Goal: Task Accomplishment & Management: Manage account settings

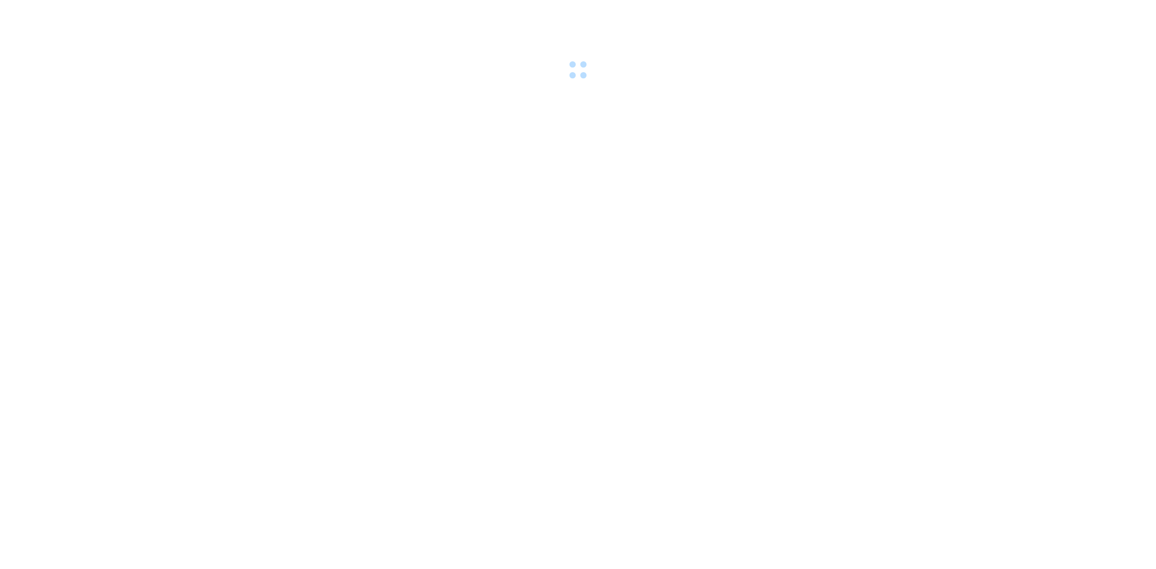
click at [489, 243] on body at bounding box center [578, 284] width 1156 height 569
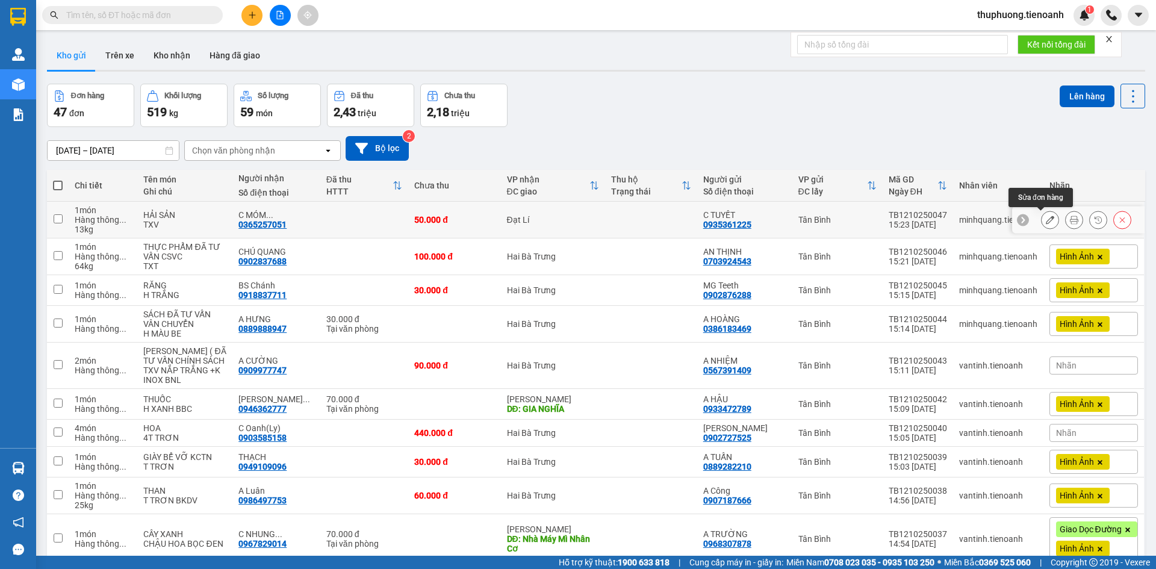
click at [1046, 223] on icon at bounding box center [1050, 220] width 8 height 8
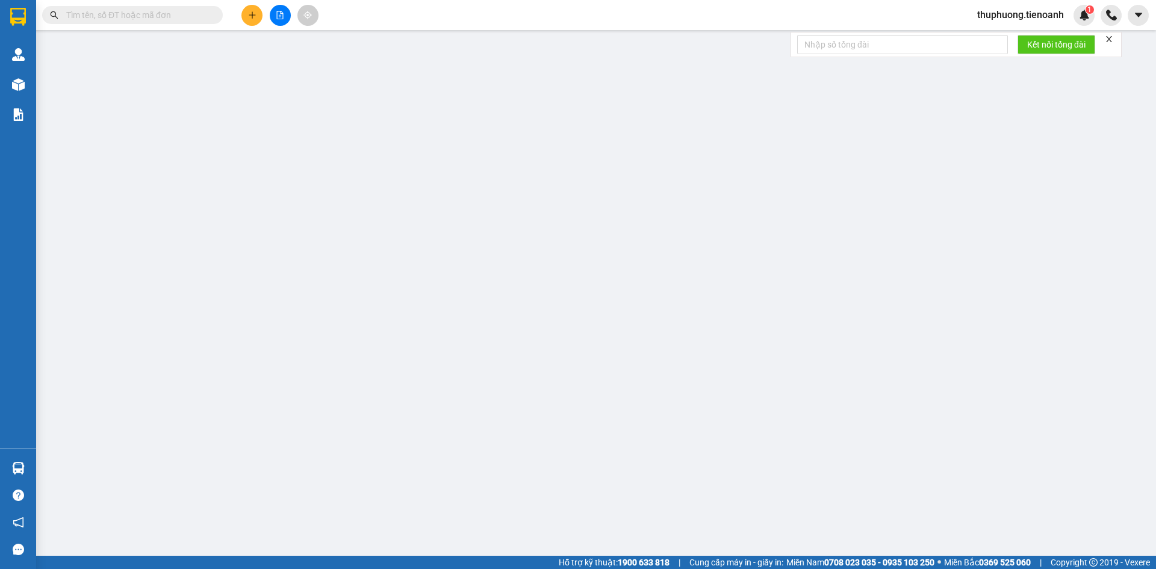
type input "0365257051"
type input "C MÓM 0835930479"
type input "0935361225"
type input "C TUYẾT"
type input "0"
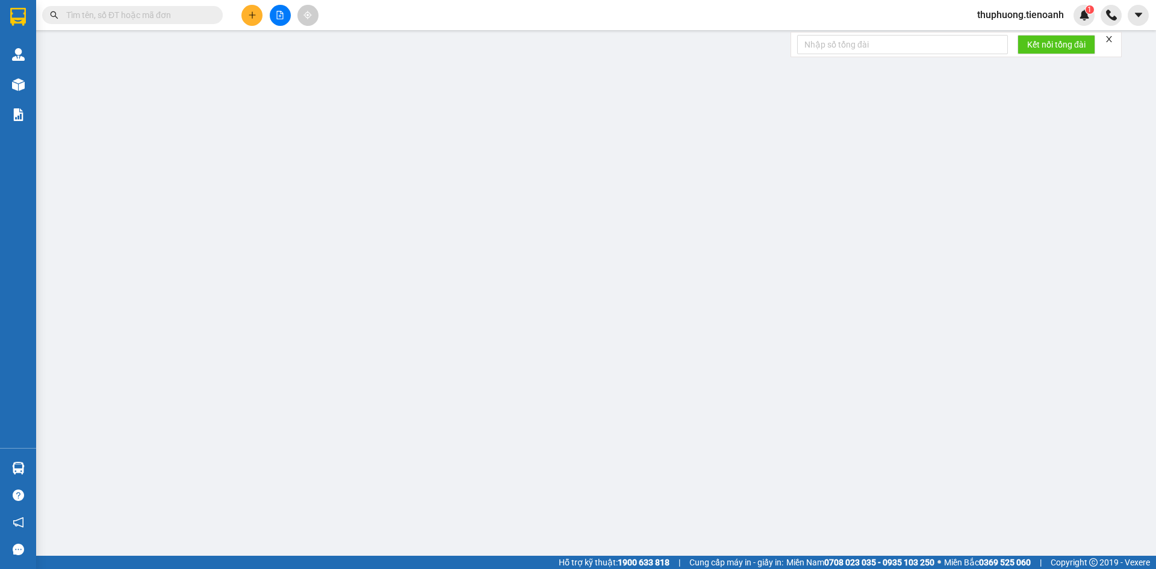
type input "50.000"
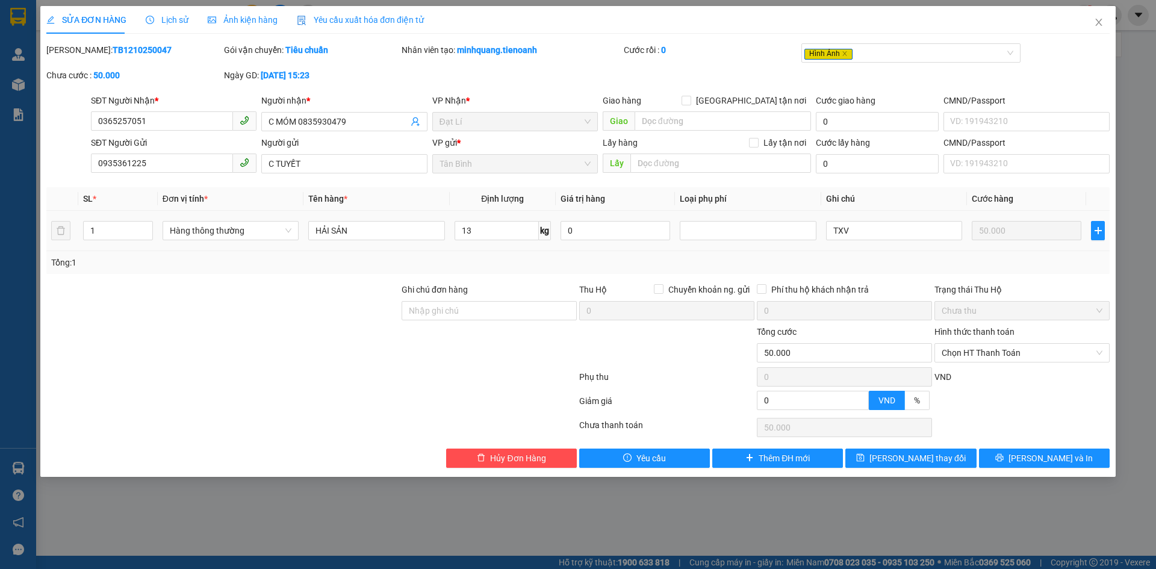
click at [208, 25] on div "Ảnh kiện hàng" at bounding box center [243, 19] width 70 height 13
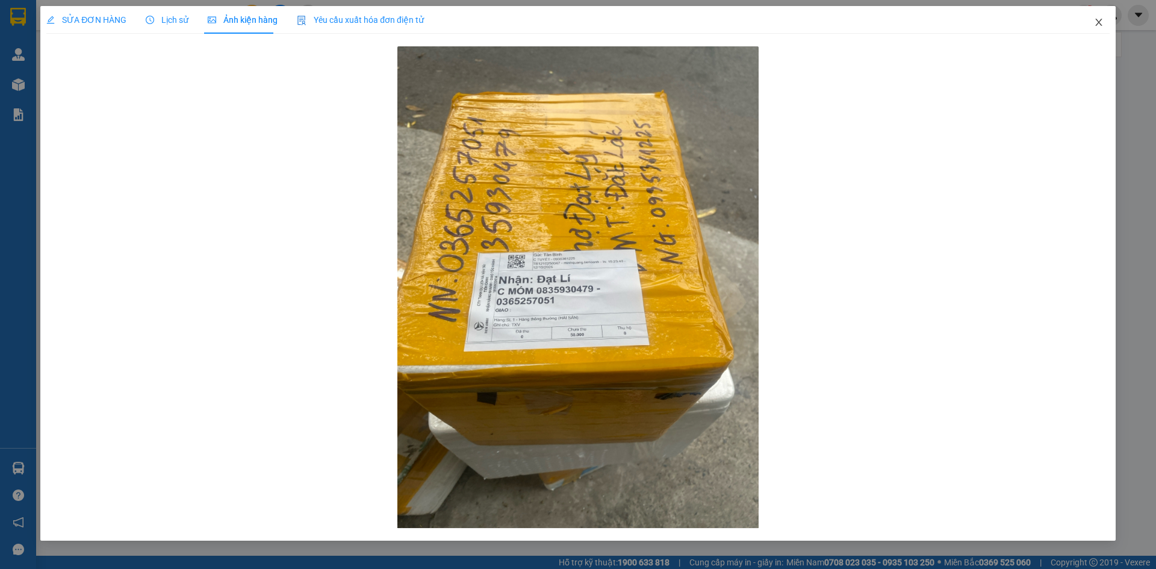
click at [1096, 25] on icon "close" at bounding box center [1099, 22] width 10 height 10
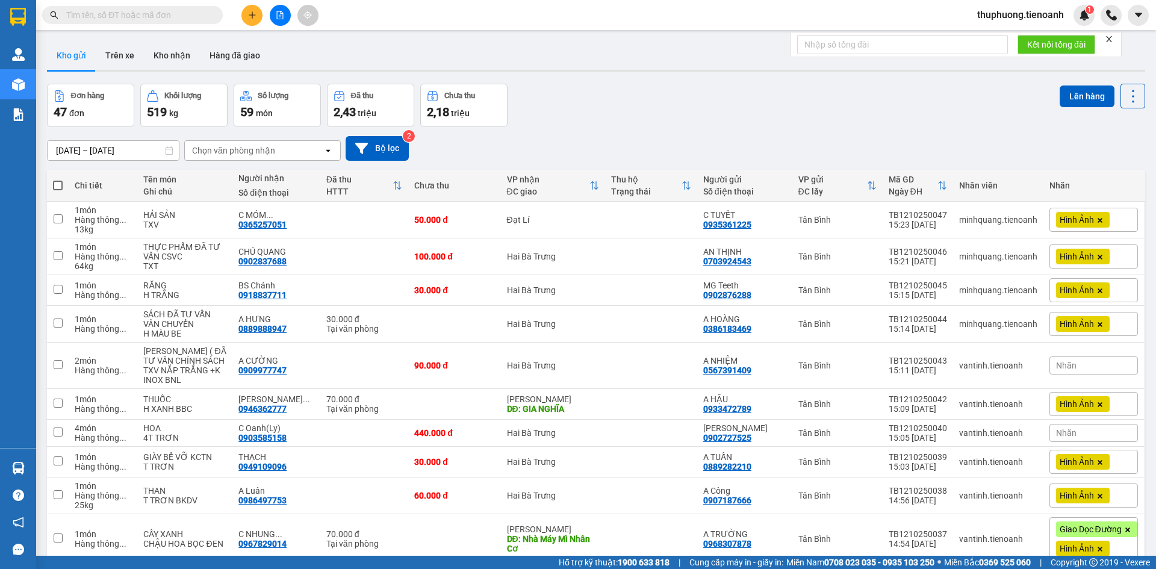
click at [1071, 260] on span "Hình Ảnh" at bounding box center [1077, 256] width 34 height 11
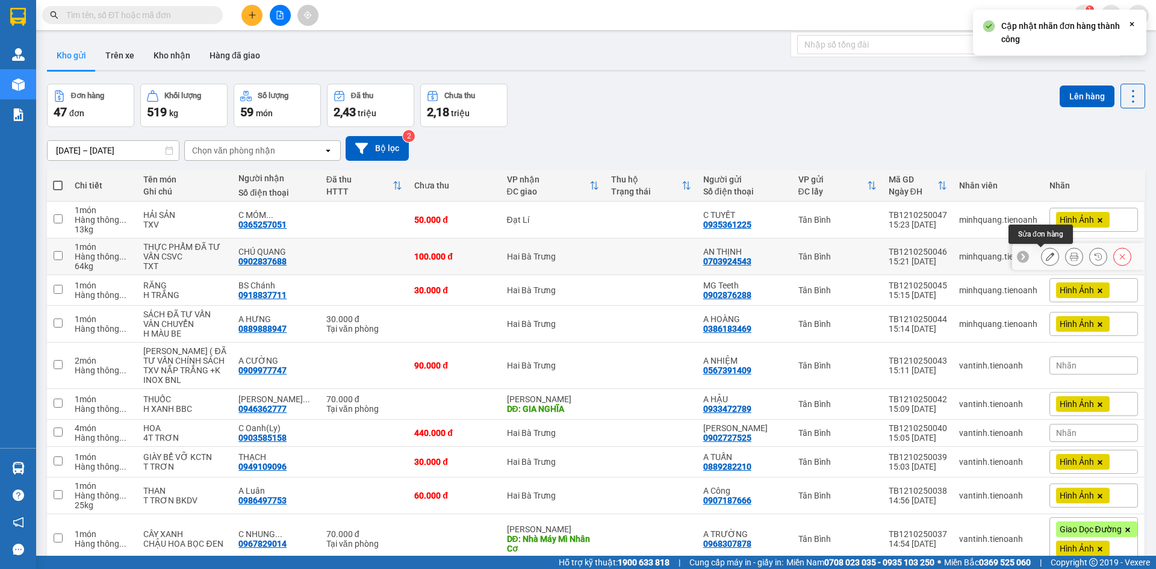
click at [1046, 257] on icon at bounding box center [1050, 256] width 8 height 8
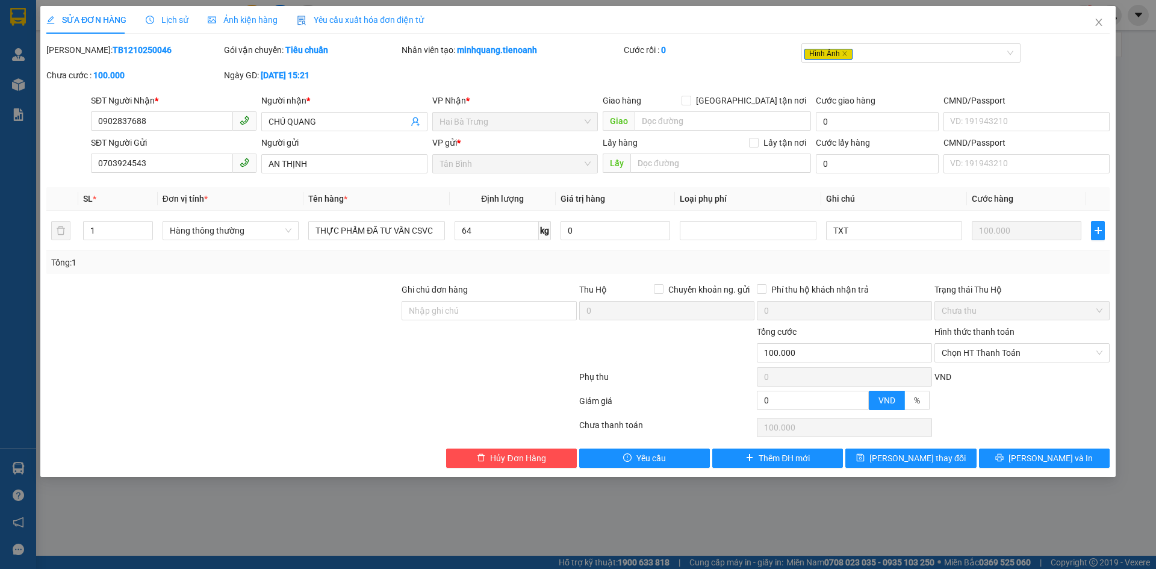
click at [258, 20] on span "Ảnh kiện hàng" at bounding box center [243, 20] width 70 height 10
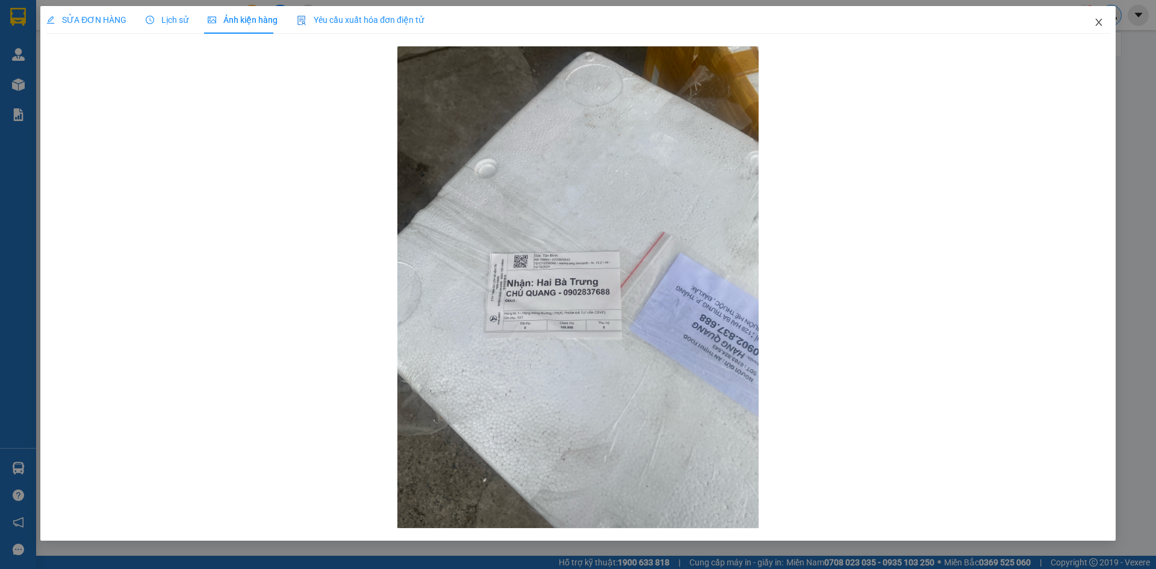
click at [1104, 17] on span "Close" at bounding box center [1099, 23] width 34 height 34
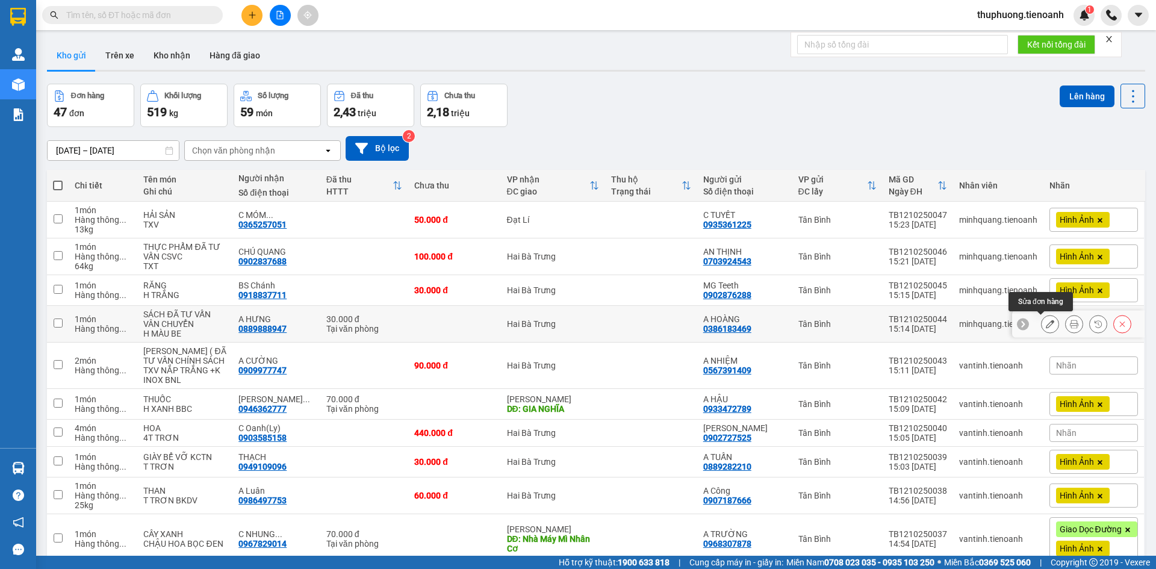
click at [1041, 328] on div at bounding box center [1050, 324] width 18 height 18
click at [1042, 327] on button at bounding box center [1050, 324] width 17 height 21
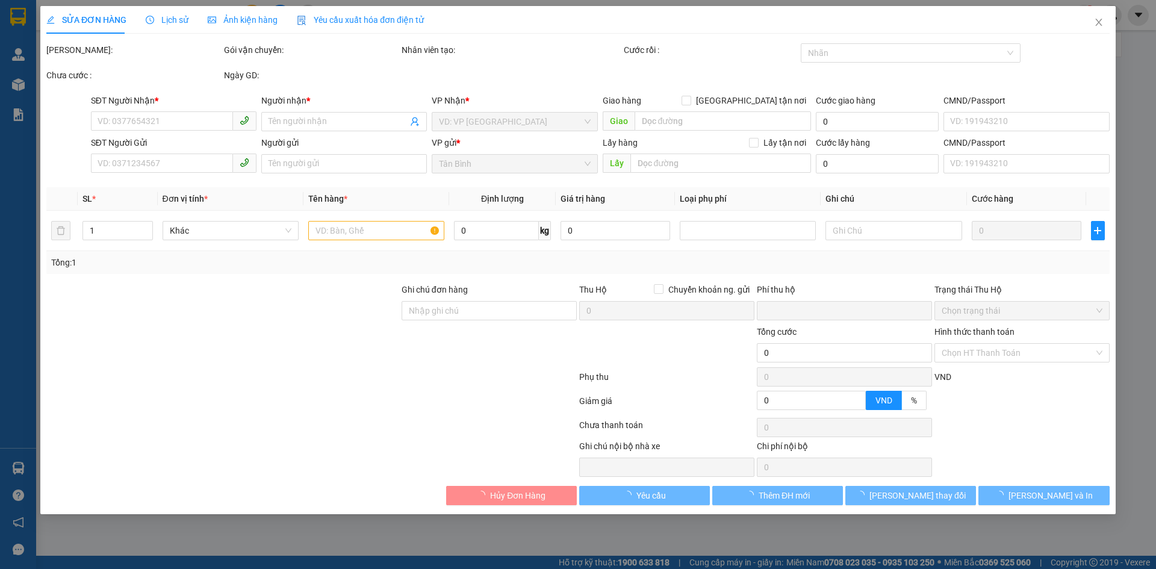
type input "0889888947"
type input "A HƯNG"
type input "0386183469"
type input "A HOÀNG"
type input "0"
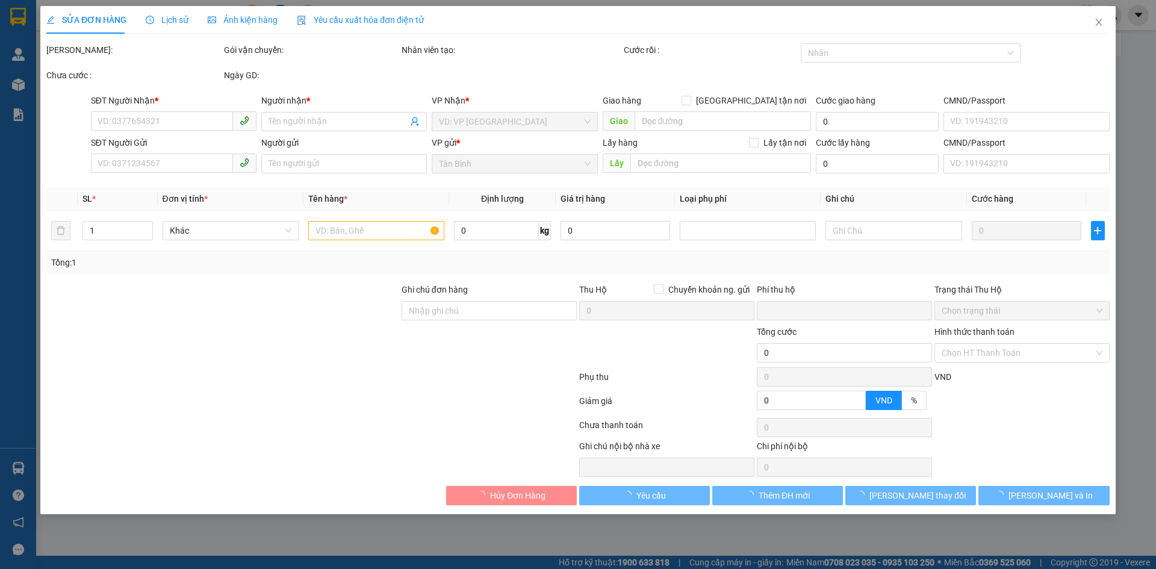
type input "30.000"
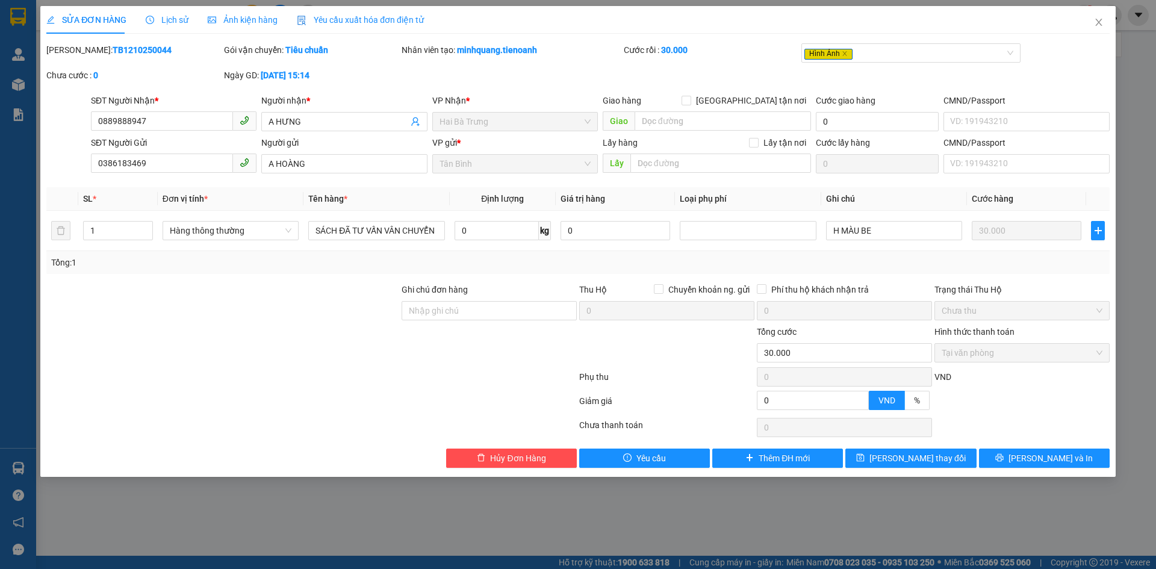
click at [265, 20] on span "Ảnh kiện hàng" at bounding box center [243, 20] width 70 height 10
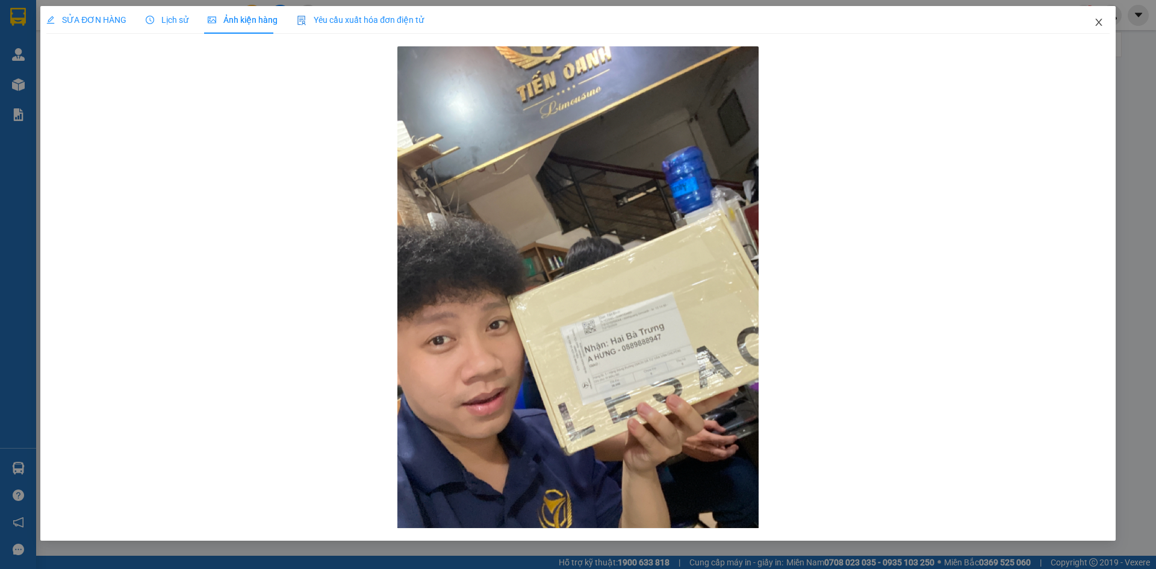
click at [1094, 22] on icon "close" at bounding box center [1099, 22] width 10 height 10
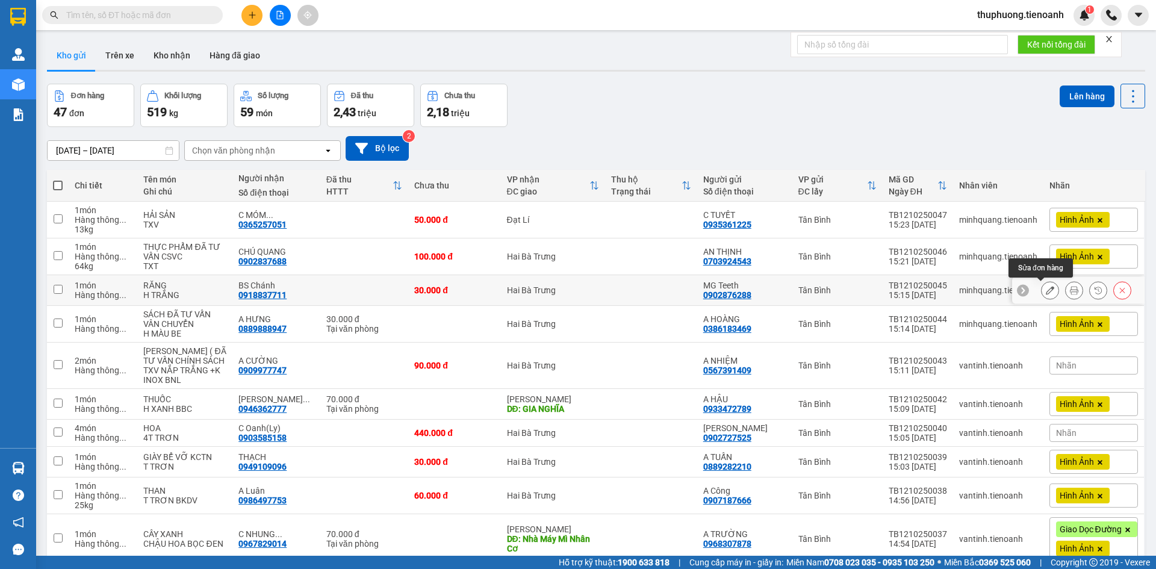
click at [1042, 296] on button at bounding box center [1050, 290] width 17 height 21
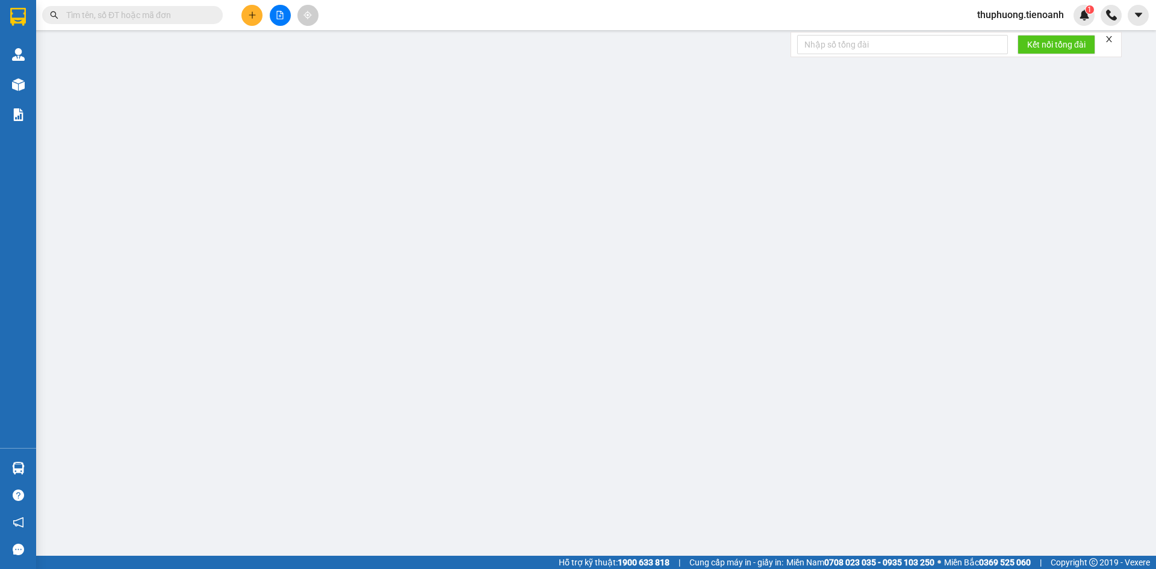
type input "0918837711"
type input "BS Chánh"
type input "0902876288"
type input "MG Teeth"
type input "0"
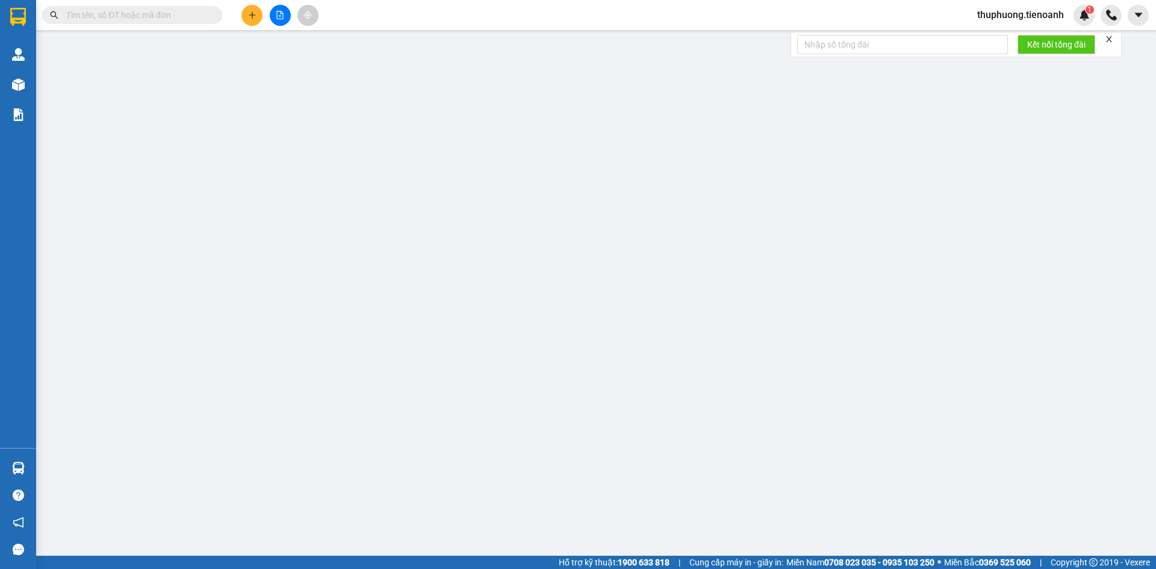
type input "30.000"
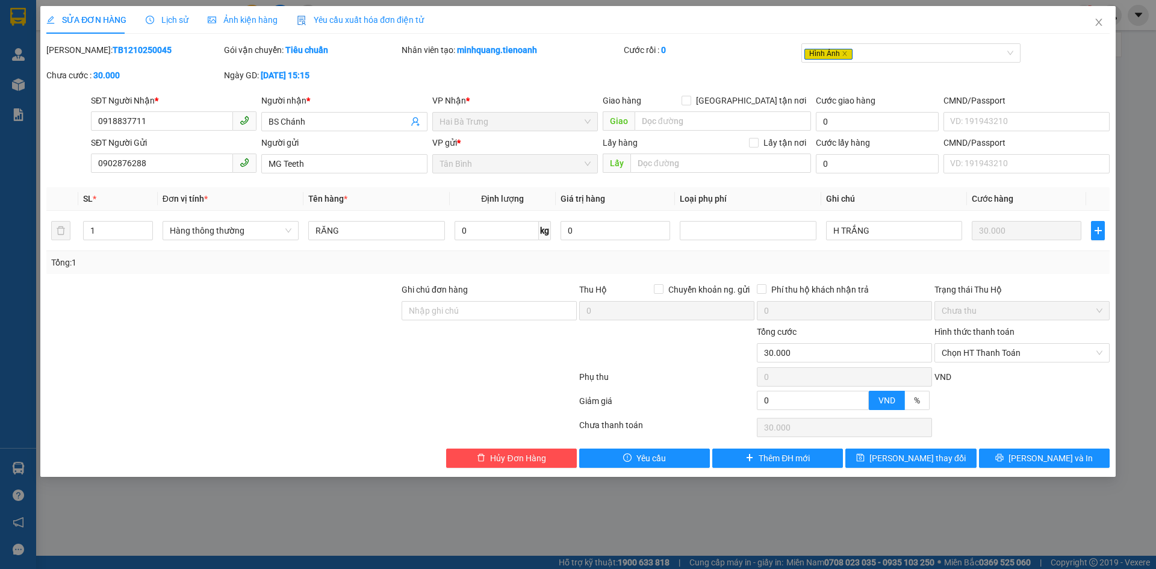
click at [227, 15] on span "Ảnh kiện hàng" at bounding box center [243, 20] width 70 height 10
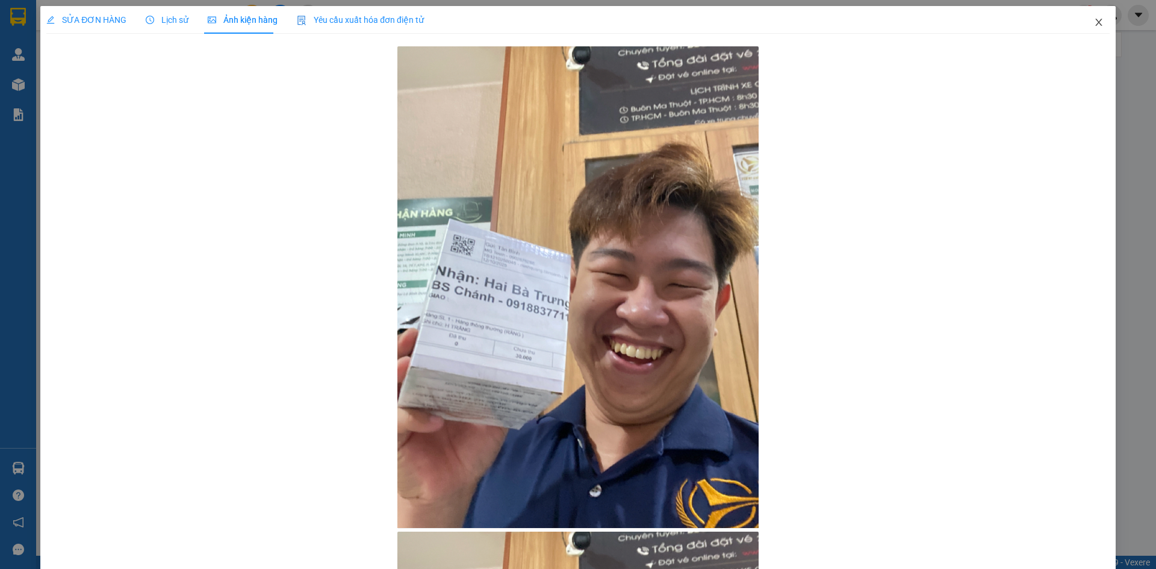
click at [1094, 25] on icon "close" at bounding box center [1099, 22] width 10 height 10
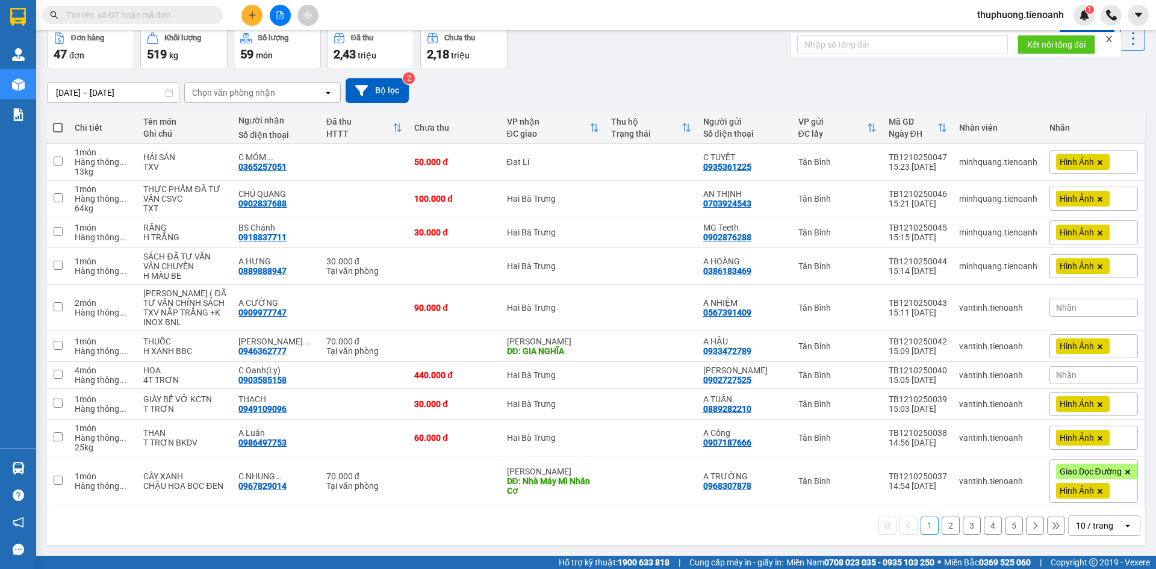
click at [1123, 521] on icon "open" at bounding box center [1128, 526] width 10 height 10
click span "100 / trang"
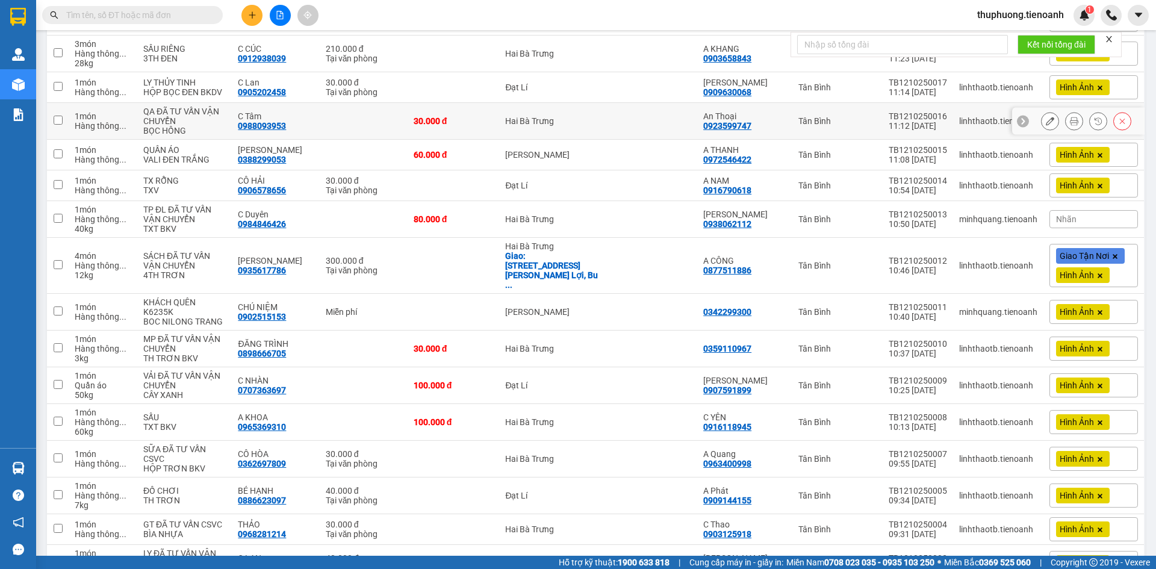
scroll to position [1202, 0]
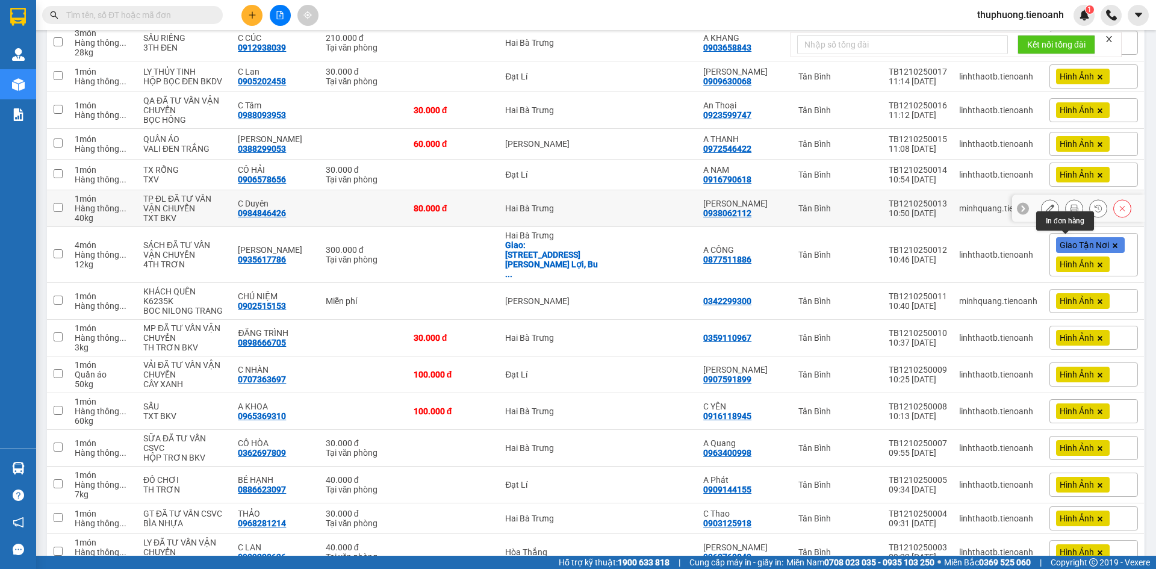
click at [1047, 219] on button at bounding box center [1050, 208] width 17 height 21
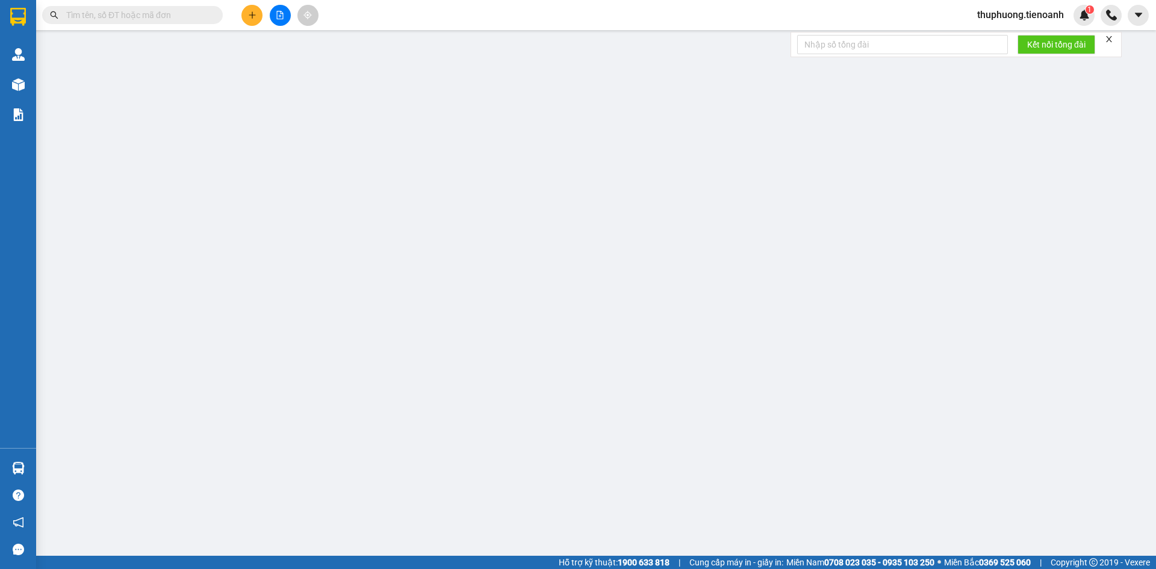
type input "0984846426"
type input "C Duyên"
type input "0938062112"
type input "[PERSON_NAME]"
type input "0"
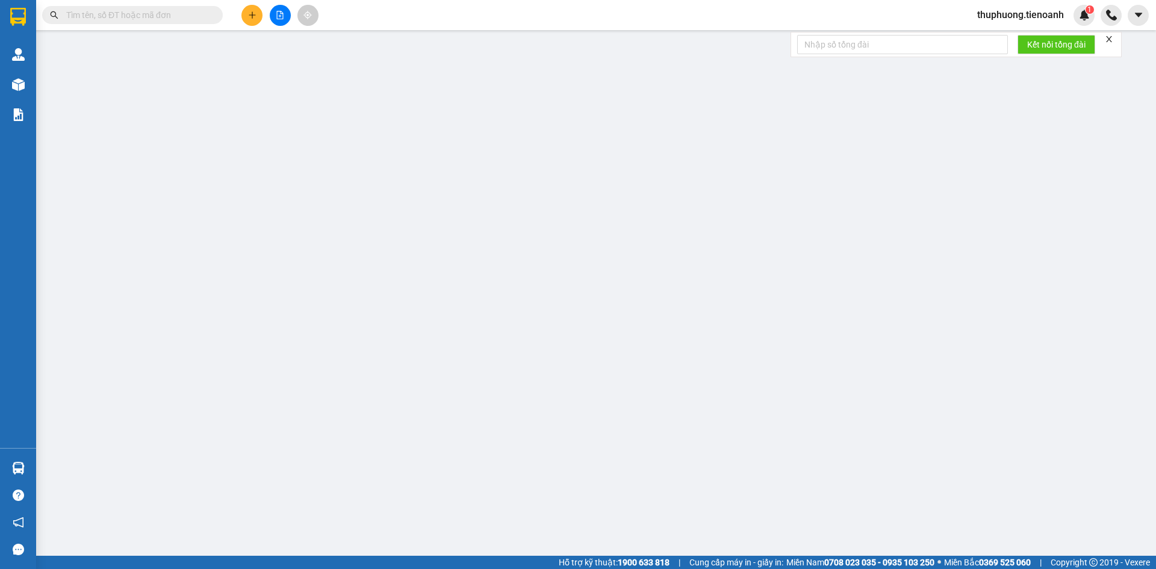
type input "80.000"
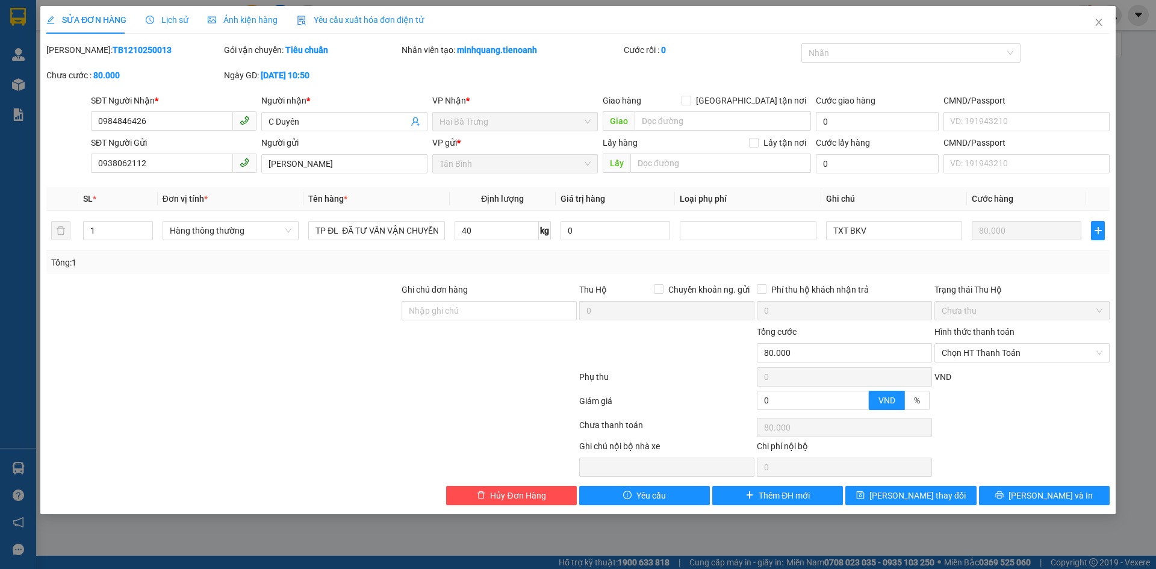
click at [225, 22] on span "Ảnh kiện hàng" at bounding box center [243, 20] width 70 height 10
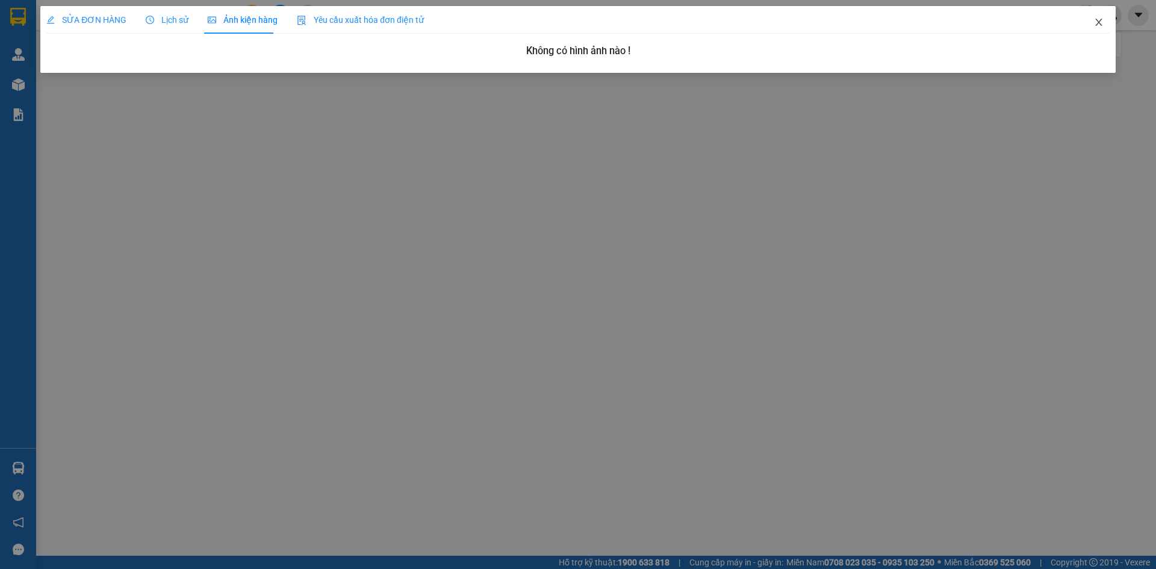
click at [1106, 23] on span "Close" at bounding box center [1099, 23] width 34 height 34
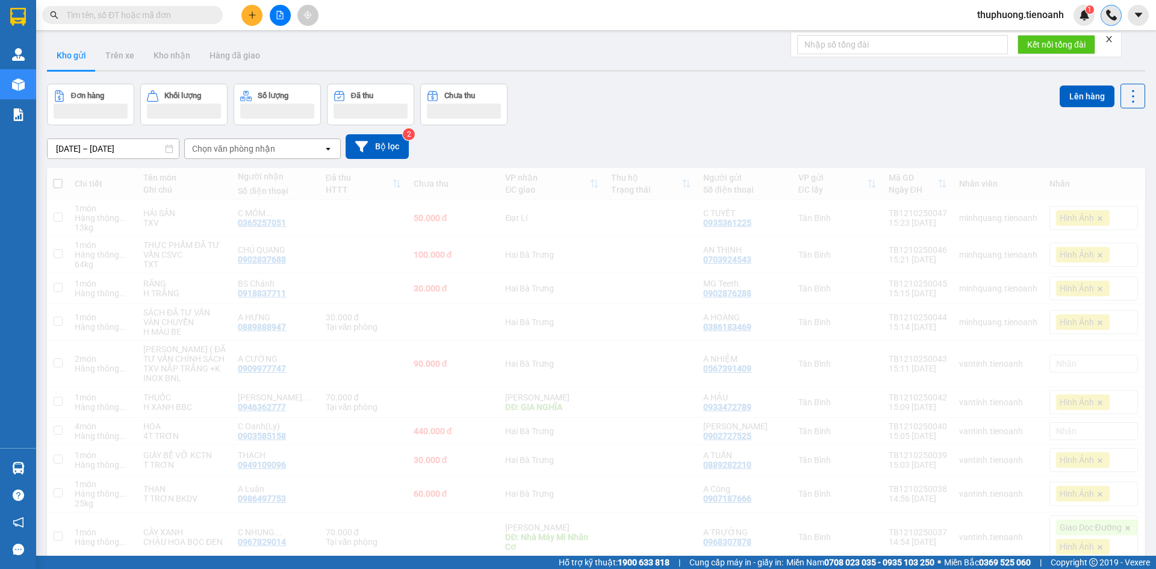
click at [1102, 21] on div at bounding box center [1111, 15] width 21 height 21
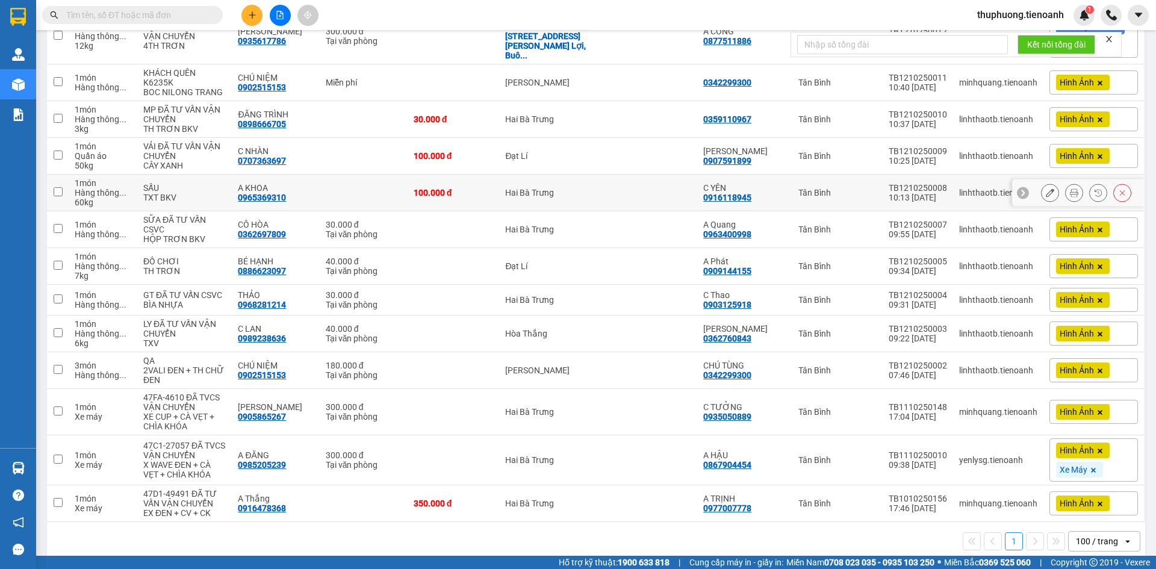
scroll to position [1496, 0]
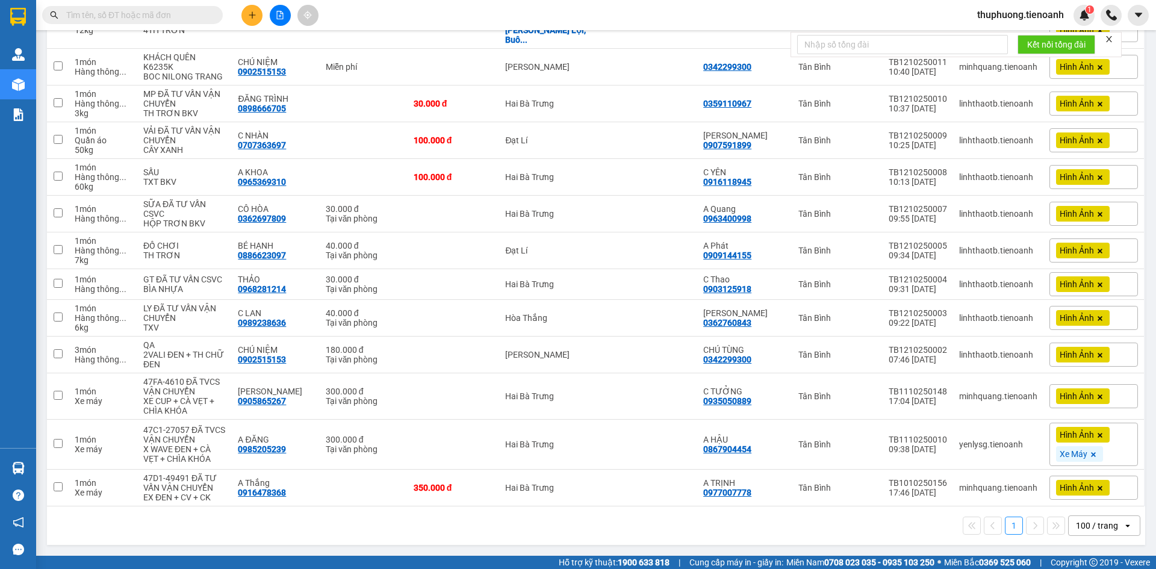
click at [1063, 432] on span "Hình Ảnh" at bounding box center [1077, 434] width 34 height 11
click at [1042, 443] on button at bounding box center [1050, 444] width 17 height 21
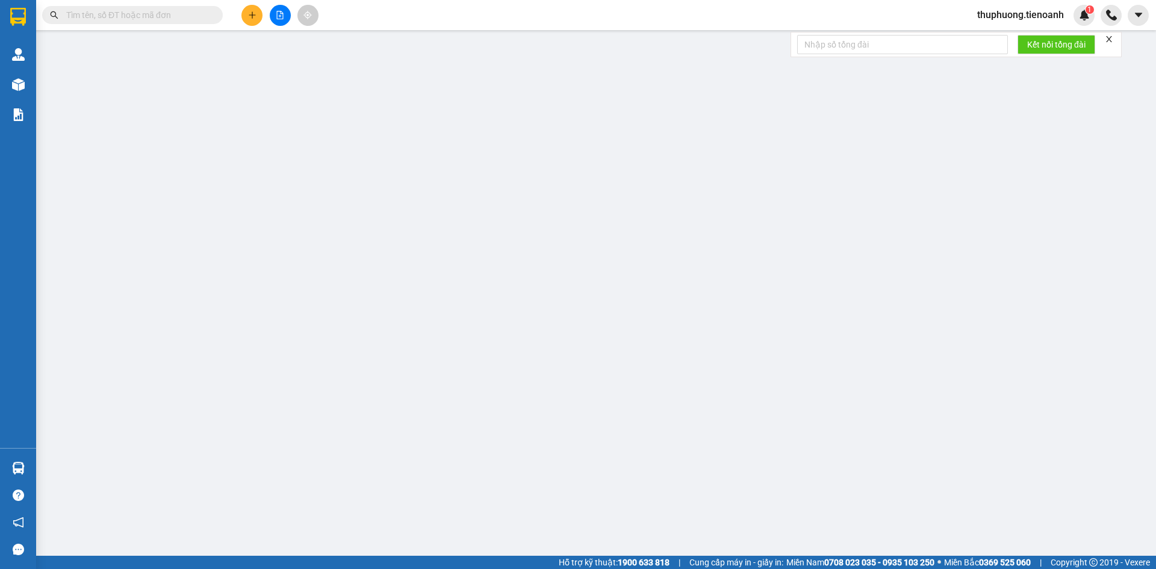
type input "0985205239"
type input "A ĐĂNG"
type input "0867904454"
type input "A HẬU"
type input "0"
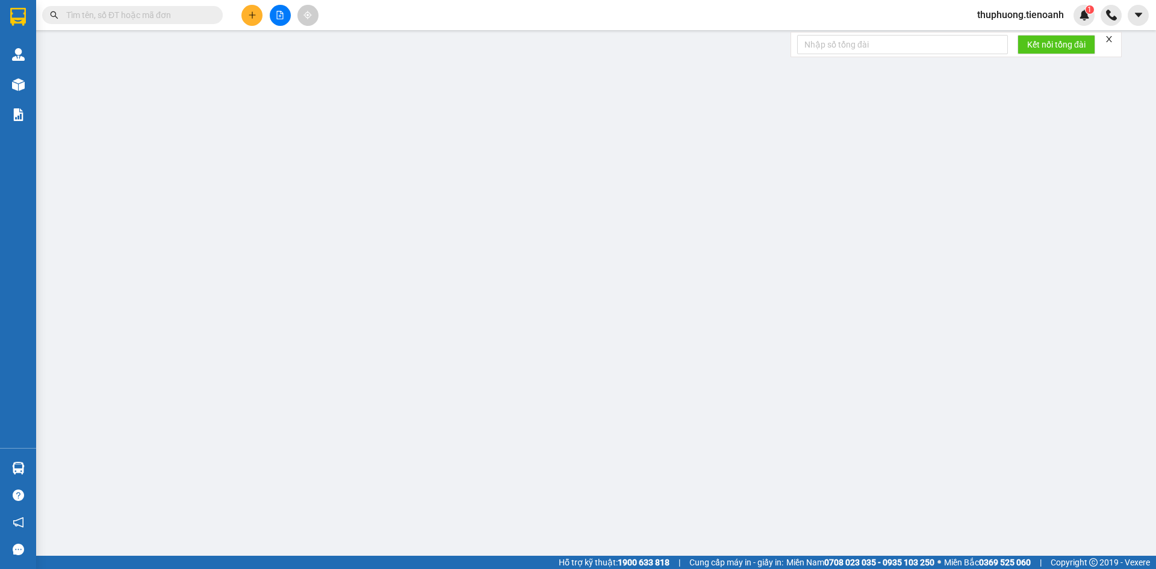
type input "300.000"
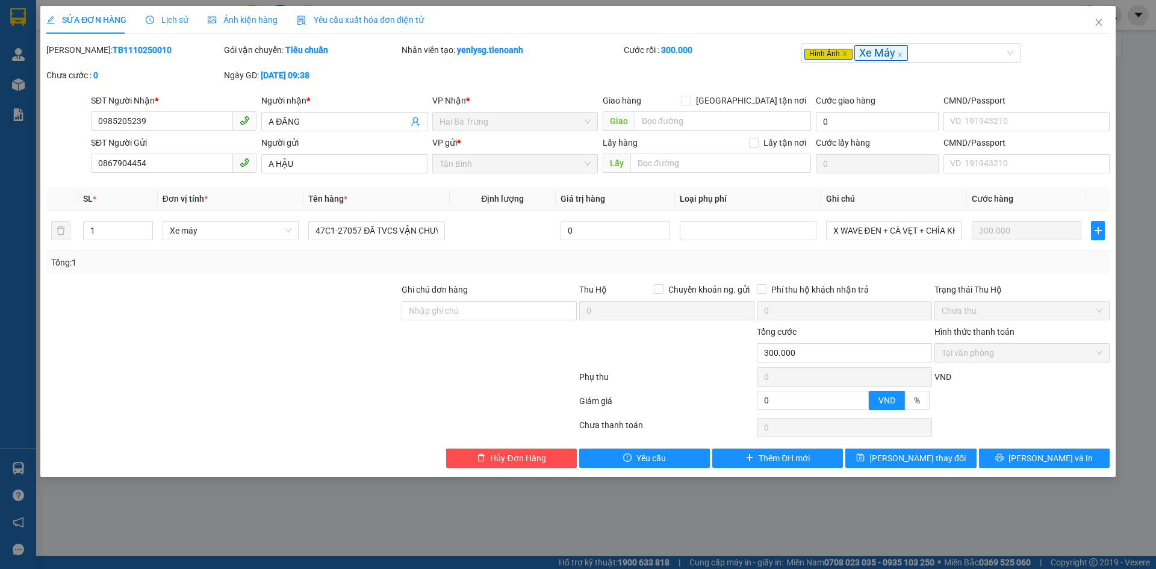
click at [243, 16] on span "Ảnh kiện hàng" at bounding box center [243, 20] width 70 height 10
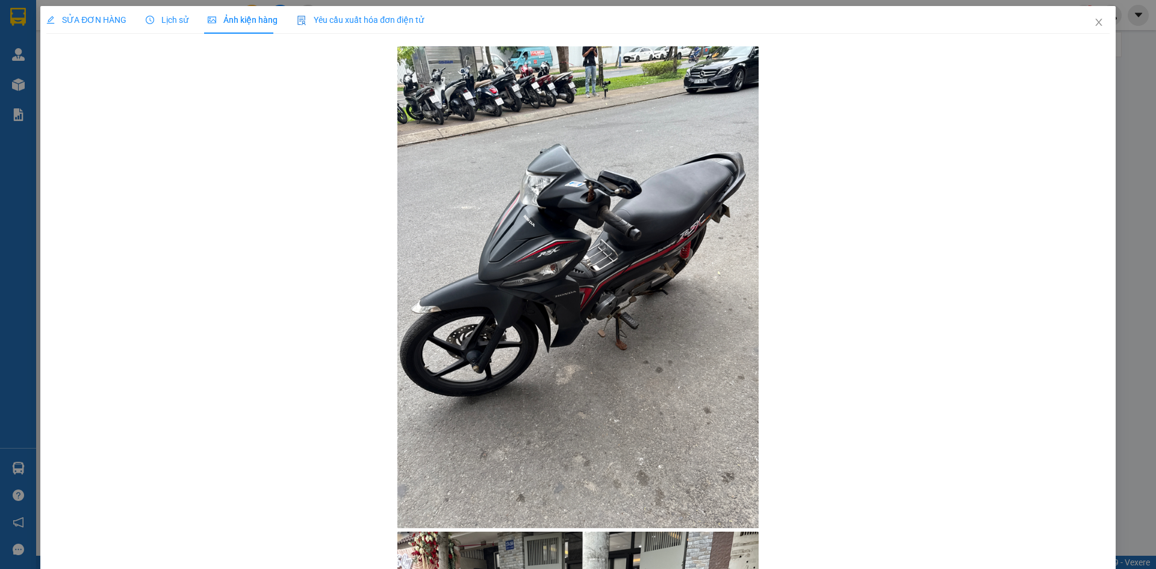
click at [23, 34] on div "SỬA ĐƠN HÀNG Lịch sử Ảnh kiện hàng Yêu cầu xuất hóa đơn điện tử Total Paid Fee …" at bounding box center [578, 284] width 1156 height 569
click at [1094, 20] on icon "close" at bounding box center [1099, 22] width 10 height 10
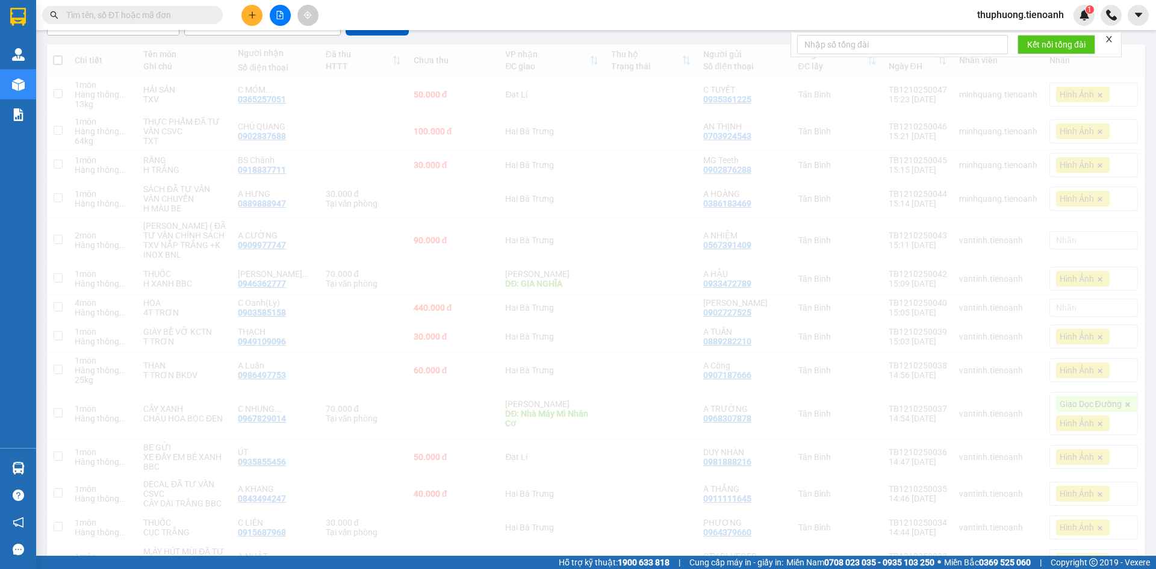
scroll to position [243, 0]
